Goal: Task Accomplishment & Management: Manage account settings

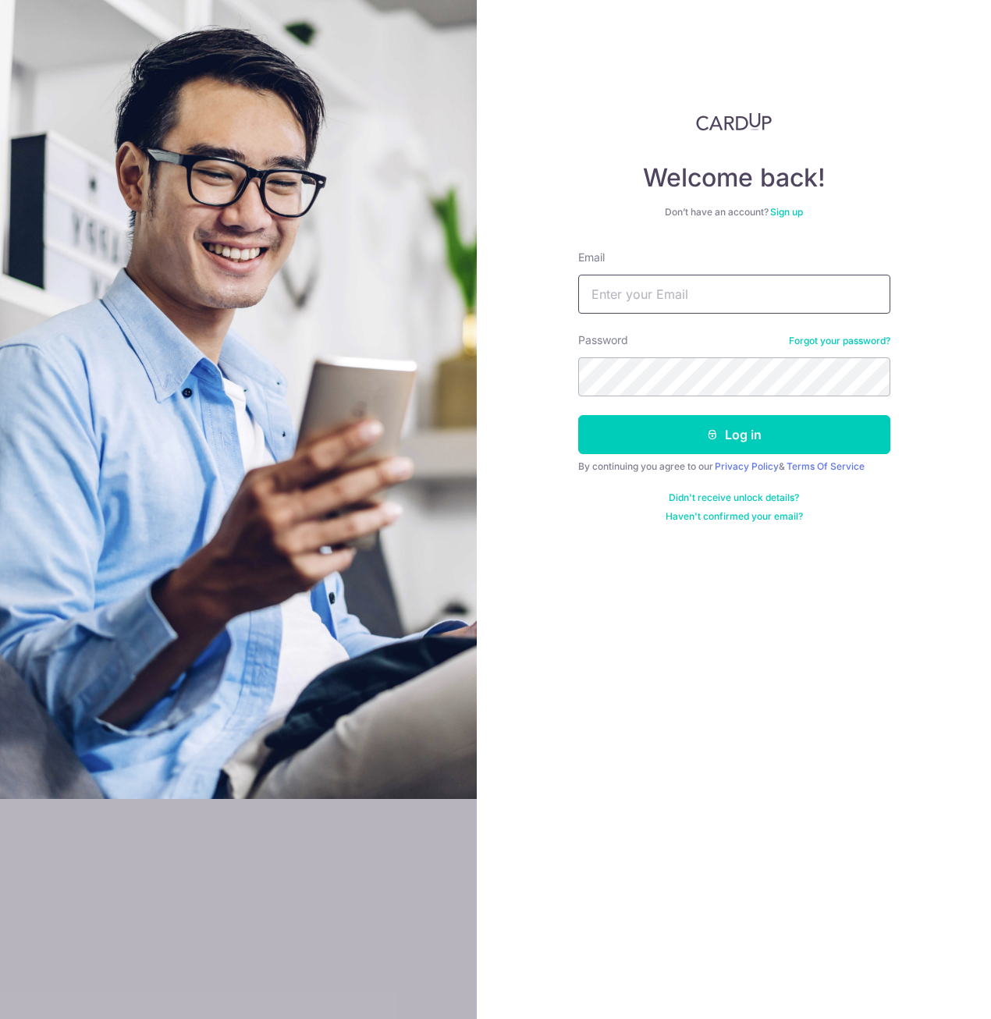
click at [680, 303] on input "Email" at bounding box center [734, 294] width 312 height 39
click at [712, 295] on input "Email" at bounding box center [734, 294] width 312 height 39
type input "alvin-yap@live.hk"
click at [578, 415] on button "Log in" at bounding box center [734, 434] width 312 height 39
click at [723, 300] on input "Email" at bounding box center [734, 294] width 312 height 39
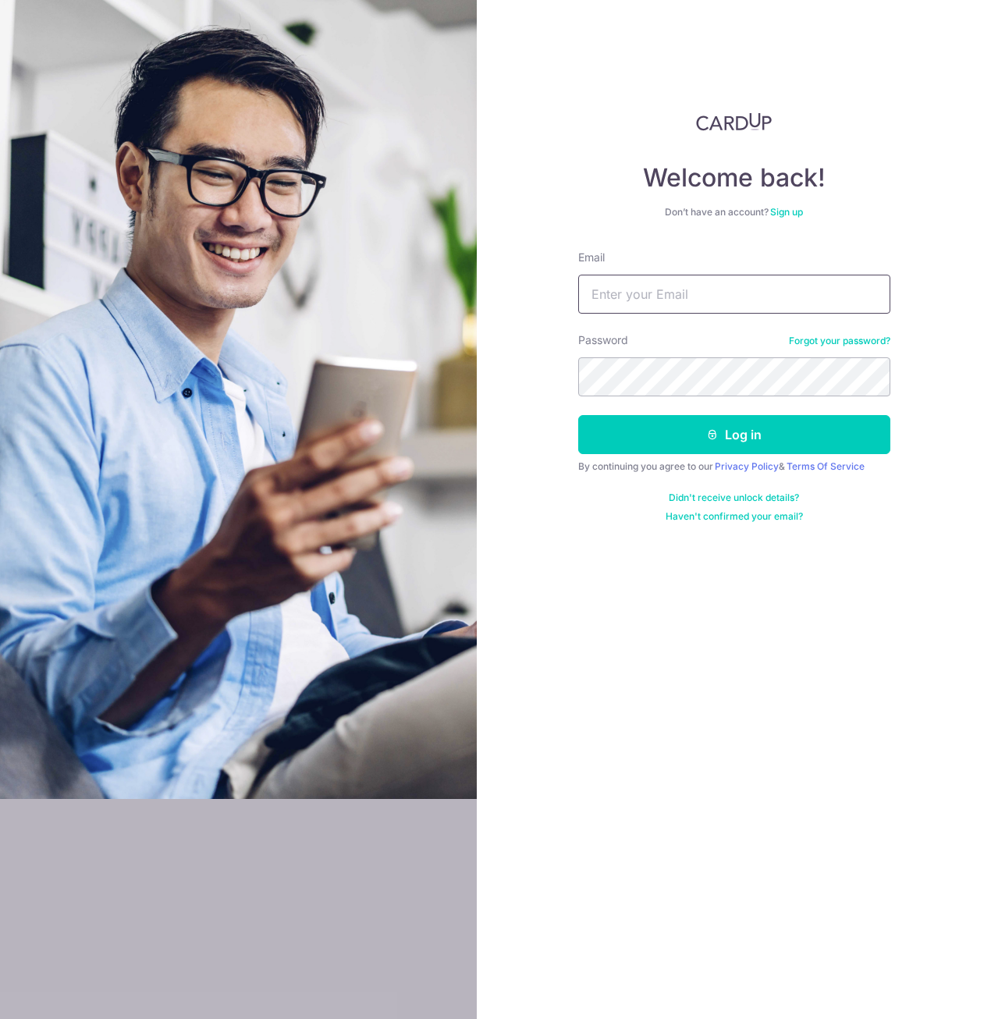
click at [724, 296] on input "Email" at bounding box center [734, 294] width 312 height 39
type input "alvin-yap@live.hk"
drag, startPoint x: 685, startPoint y: 410, endPoint x: 685, endPoint y: 398, distance: 12.5
click at [685, 398] on form "Email alvin-yap@live.hk Password Forgot your password? Log in By continuing you…" at bounding box center [734, 386] width 312 height 273
click at [578, 415] on button "Log in" at bounding box center [734, 434] width 312 height 39
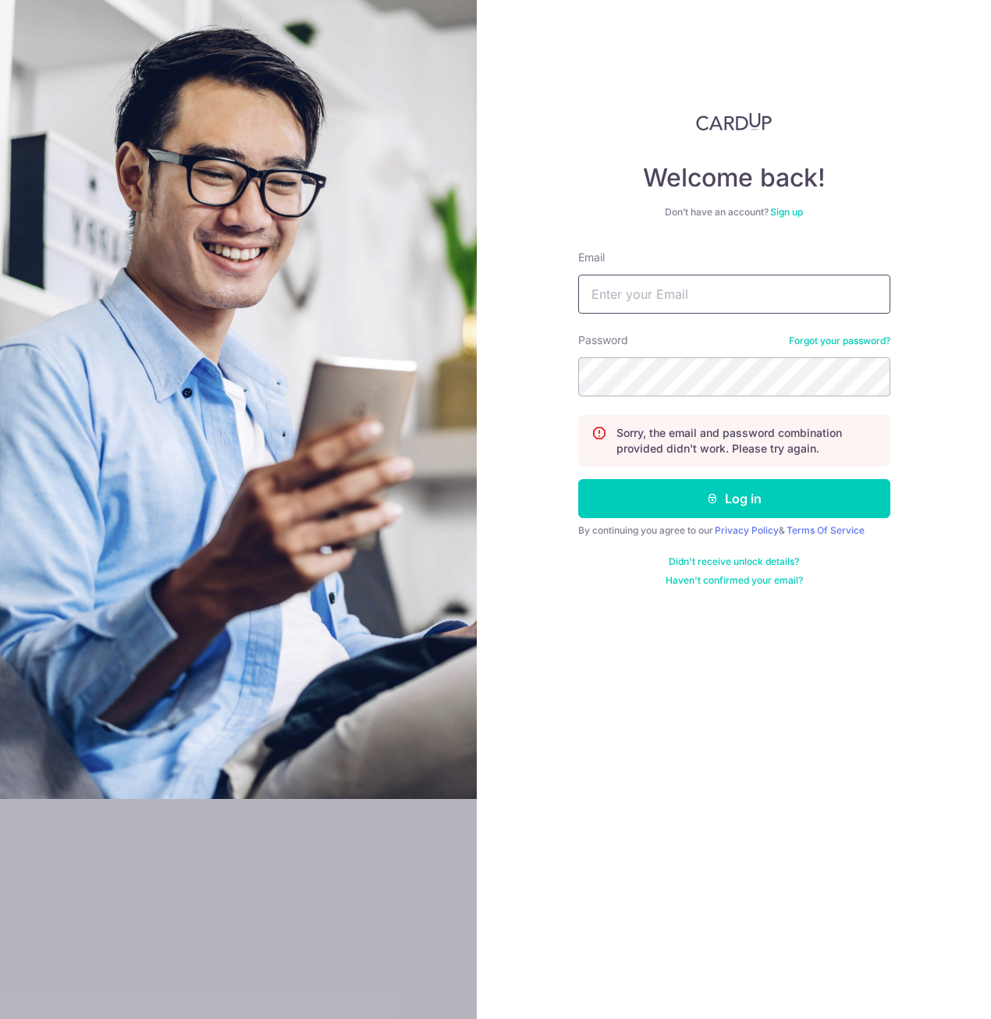
click at [742, 305] on input "Email" at bounding box center [734, 294] width 312 height 39
type input "[PERSON_NAME][EMAIL_ADDRESS][DOMAIN_NAME]"
click at [578, 479] on button "Log in" at bounding box center [734, 498] width 312 height 39
click at [695, 290] on input "Email" at bounding box center [734, 294] width 312 height 39
click at [883, 332] on div "Password Forgot your password?" at bounding box center [734, 364] width 312 height 64
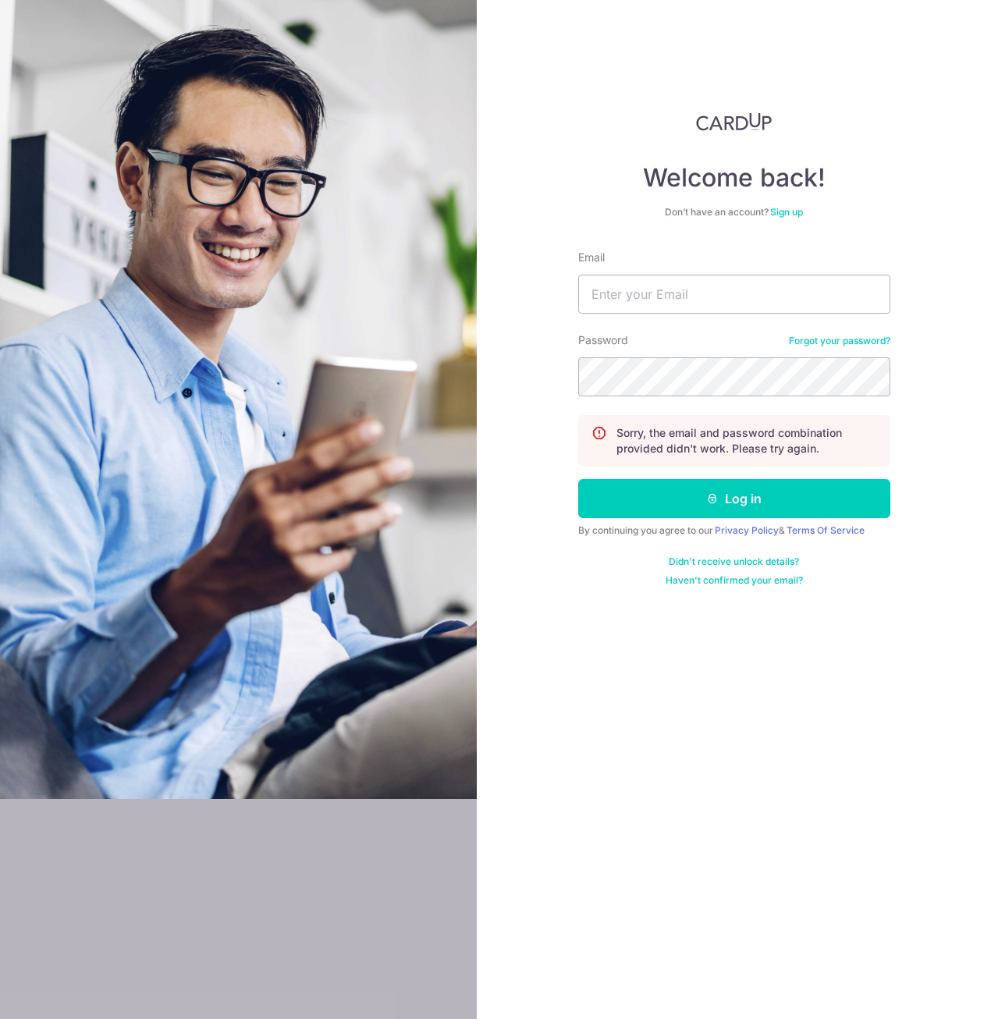
click at [880, 336] on link "Forgot your password?" at bounding box center [839, 341] width 101 height 12
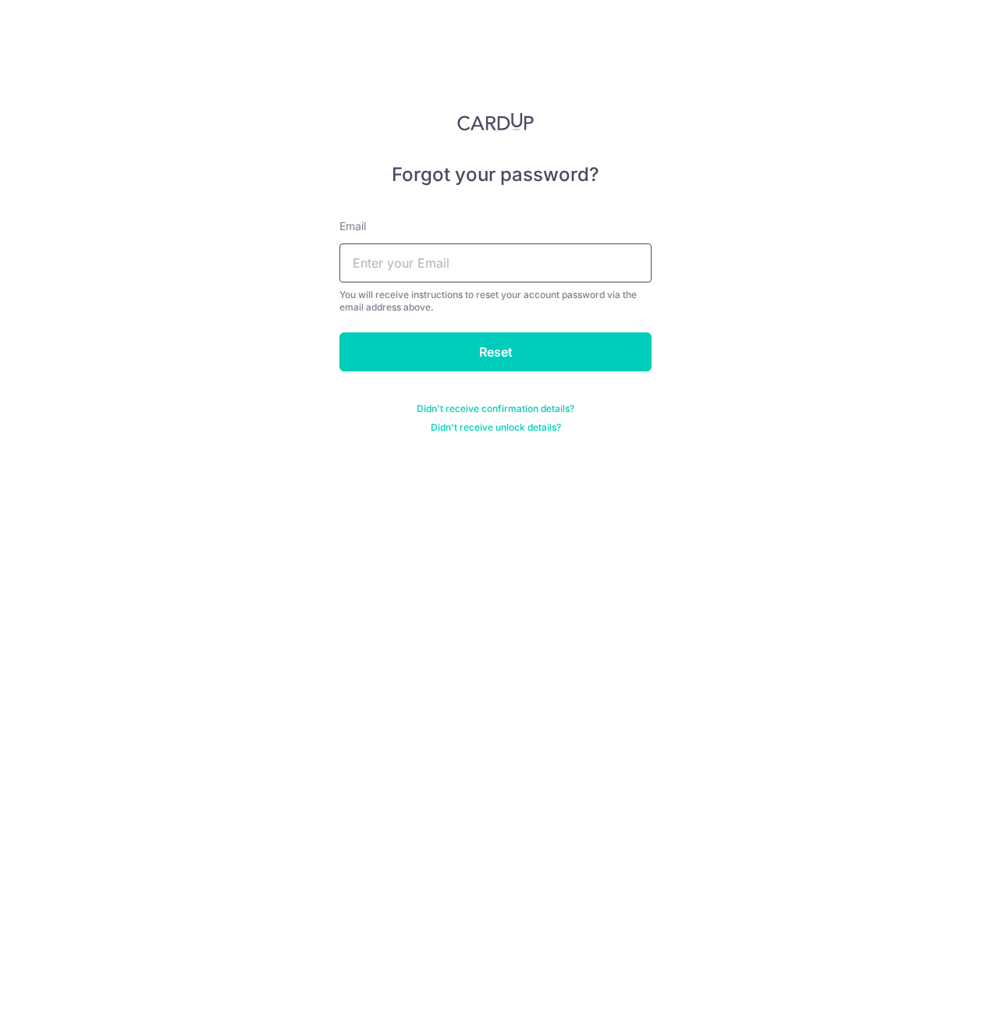
click at [474, 262] on input "text" at bounding box center [495, 262] width 312 height 39
type input "[PERSON_NAME][EMAIL_ADDRESS][DOMAIN_NAME]"
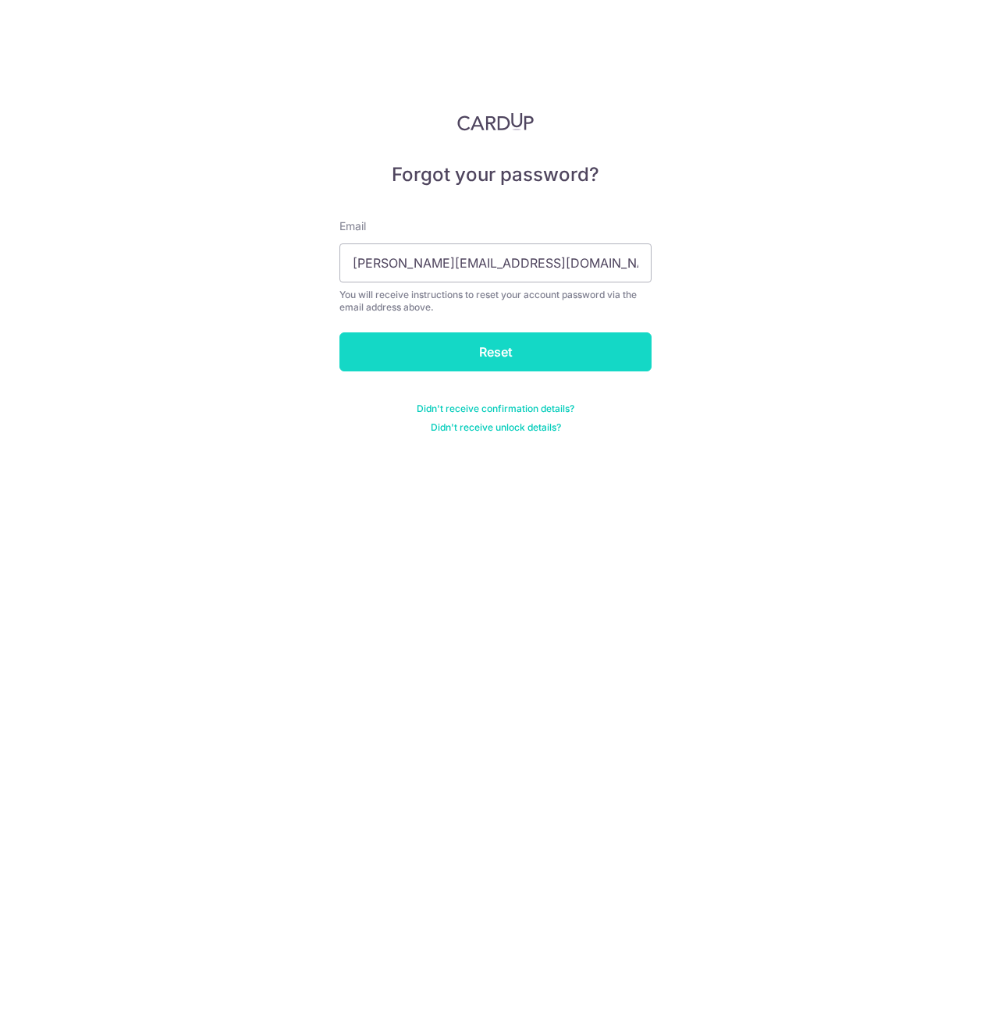
click at [457, 352] on input "Reset" at bounding box center [495, 351] width 312 height 39
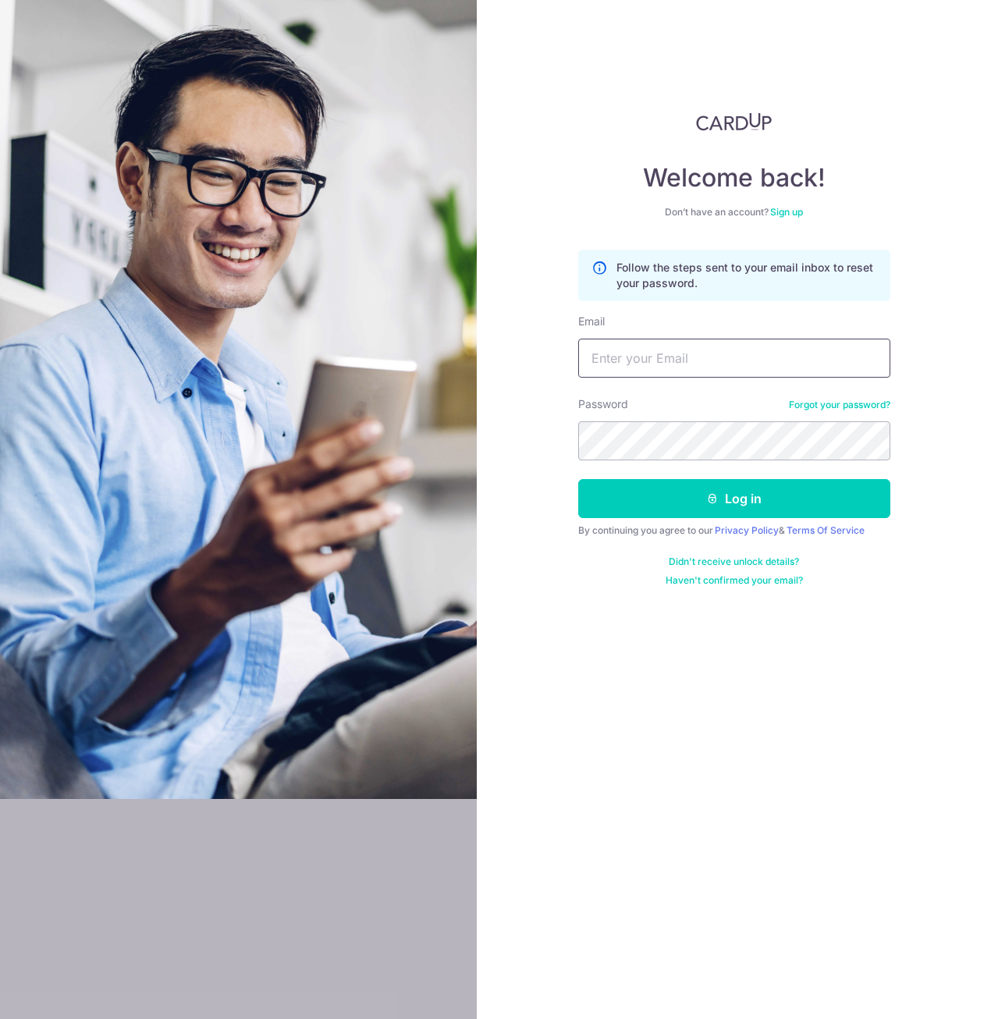
click at [680, 361] on input "Email" at bounding box center [734, 358] width 312 height 39
click at [617, 358] on input "Email" at bounding box center [734, 358] width 312 height 39
type input "[PERSON_NAME][EMAIL_ADDRESS][DOMAIN_NAME]"
click at [578, 479] on button "Log in" at bounding box center [734, 498] width 312 height 39
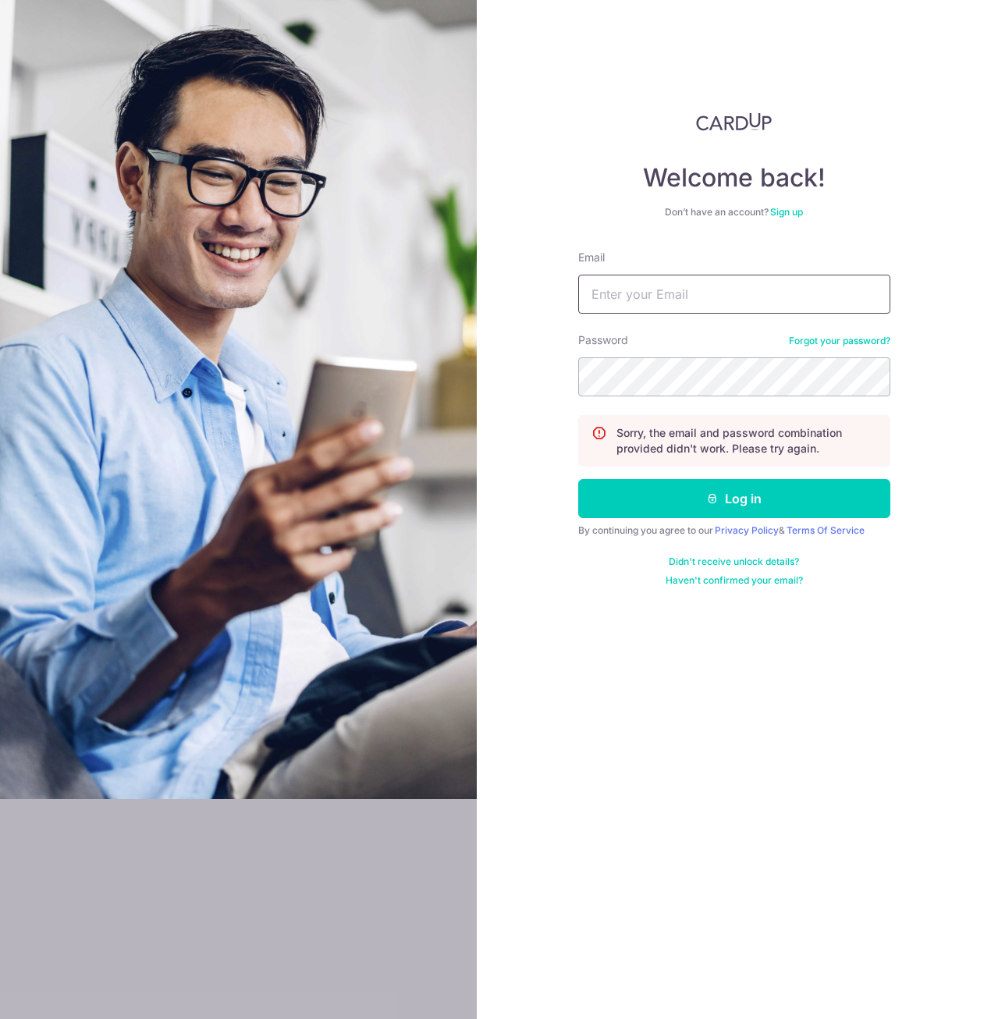
click at [677, 309] on input "Email" at bounding box center [734, 294] width 312 height 39
type input "[PERSON_NAME][EMAIL_ADDRESS][DOMAIN_NAME]"
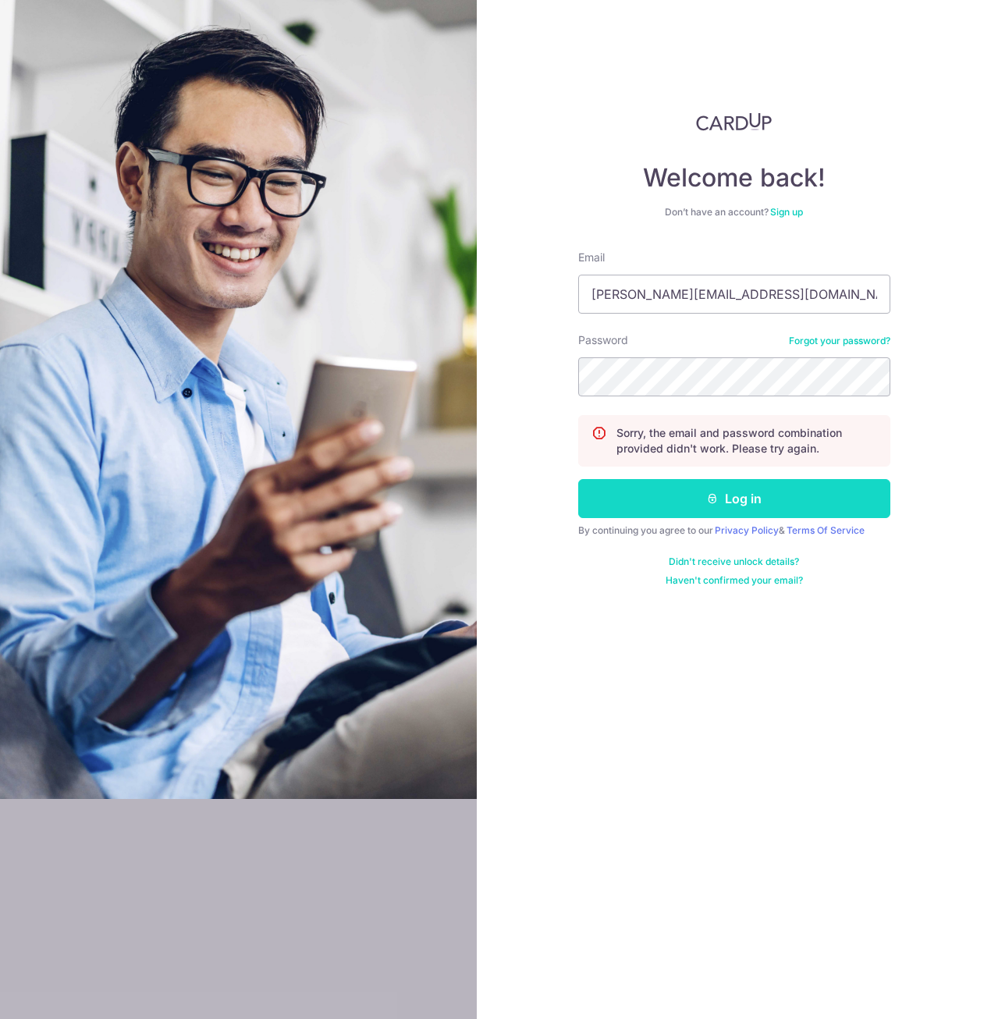
click at [766, 492] on button "Log in" at bounding box center [734, 498] width 312 height 39
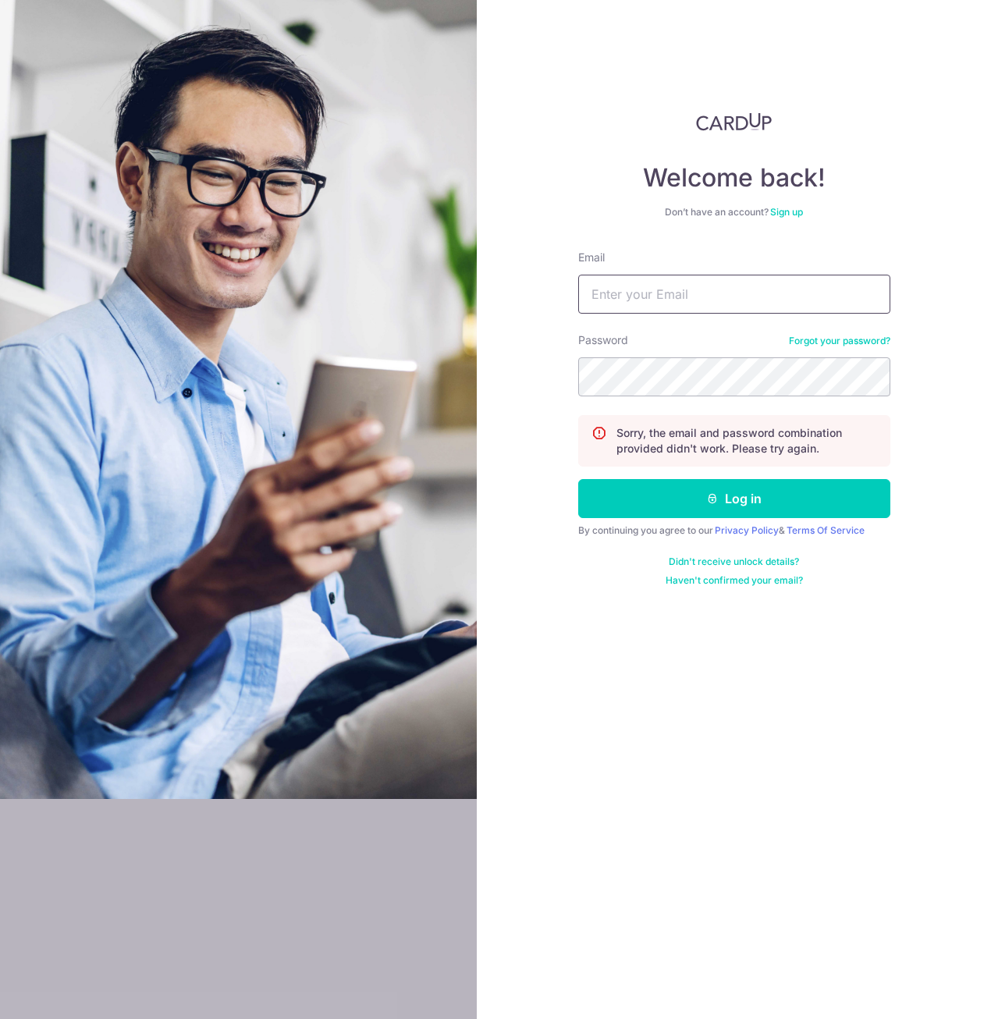
click at [701, 307] on input "Email" at bounding box center [734, 294] width 312 height 39
click at [724, 307] on input "Email" at bounding box center [734, 294] width 312 height 39
type input "[PERSON_NAME][EMAIL_ADDRESS][DOMAIN_NAME]"
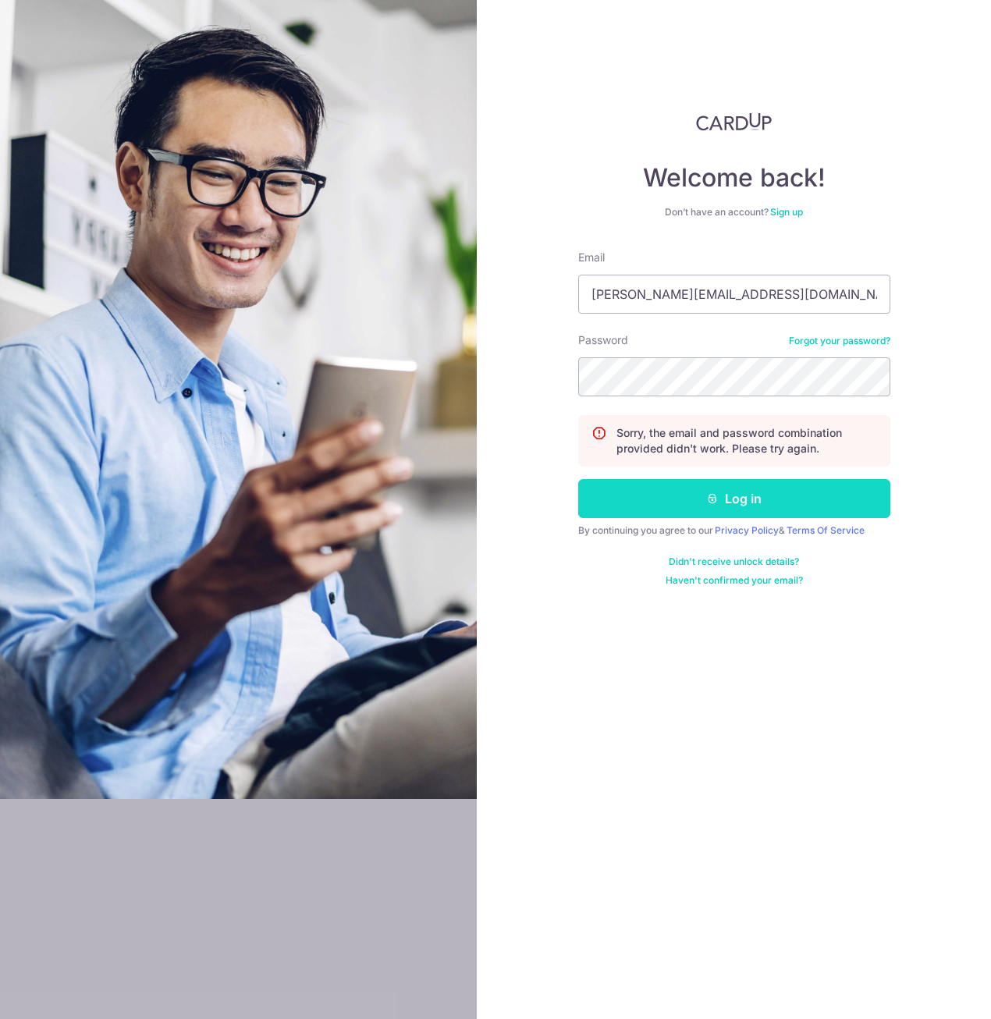
click at [752, 489] on button "Log in" at bounding box center [734, 498] width 312 height 39
